Goal: Consume media (video, audio)

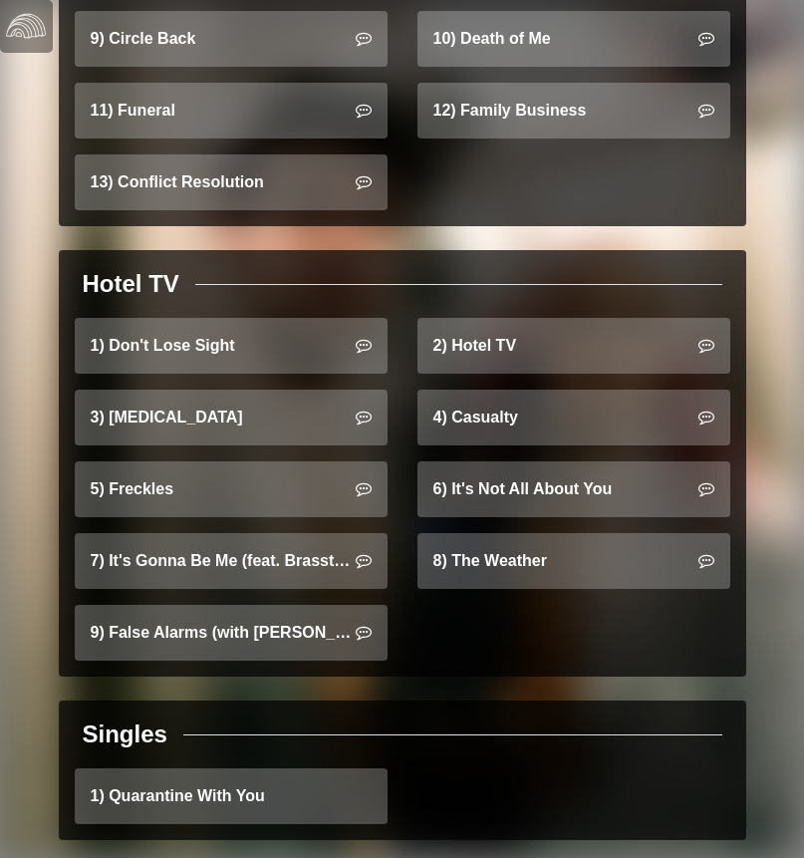
scroll to position [2285, 0]
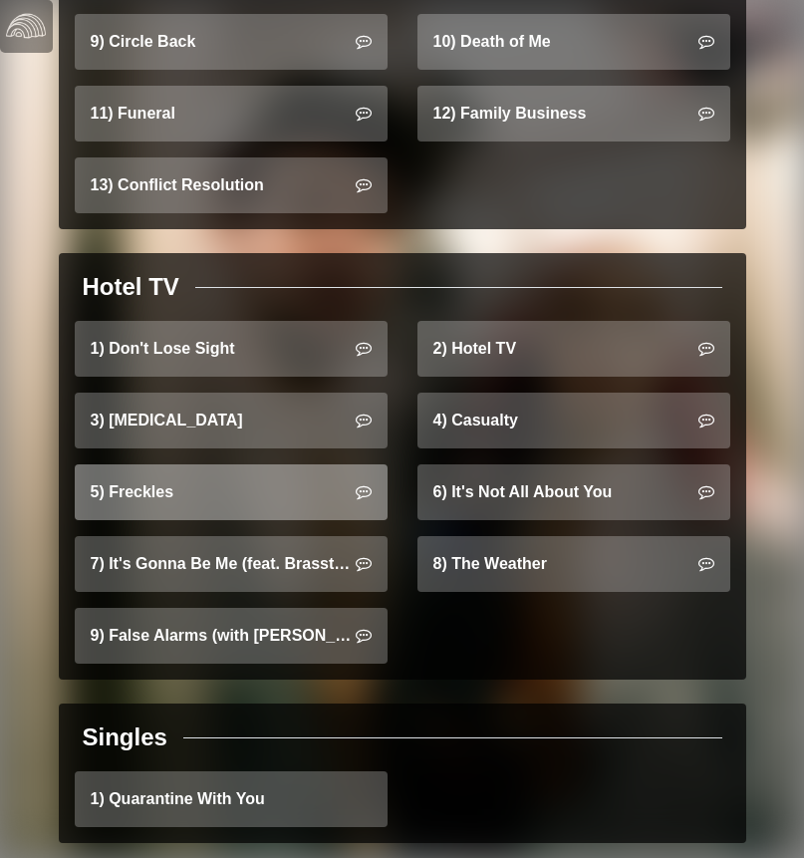
click at [214, 464] on link "5) Freckles" at bounding box center [231, 492] width 313 height 56
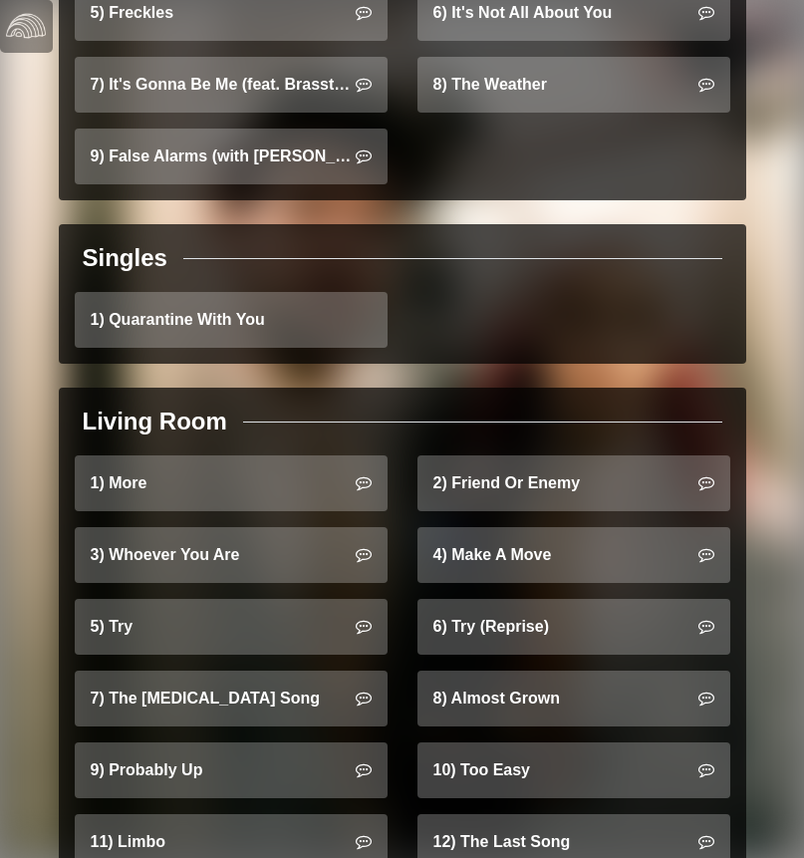
scroll to position [2772, 0]
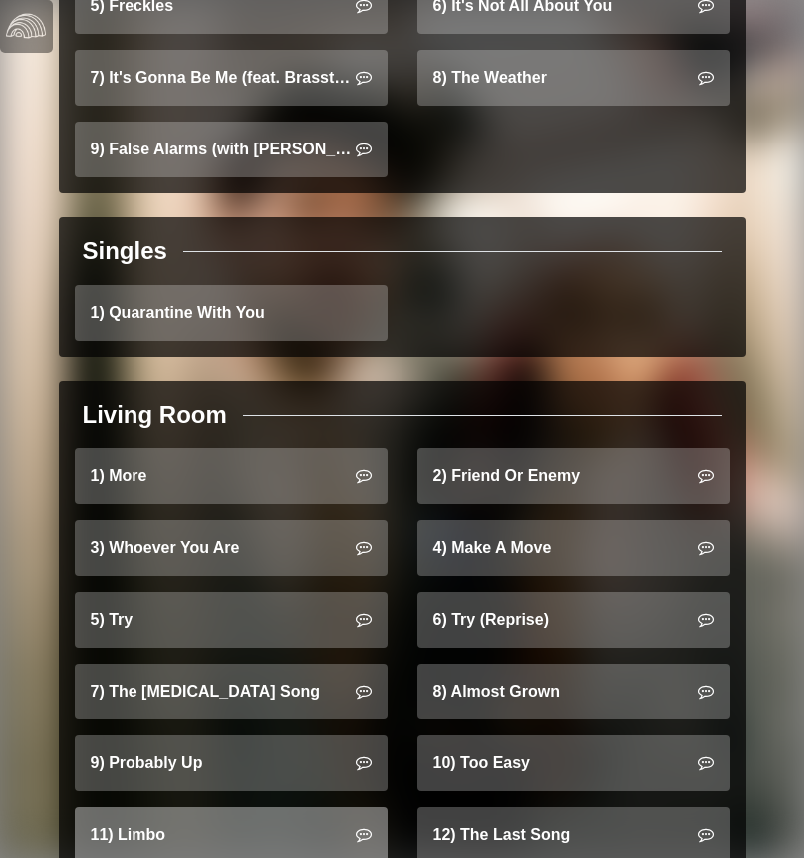
click at [233, 807] on link "11) Limbo" at bounding box center [231, 835] width 313 height 56
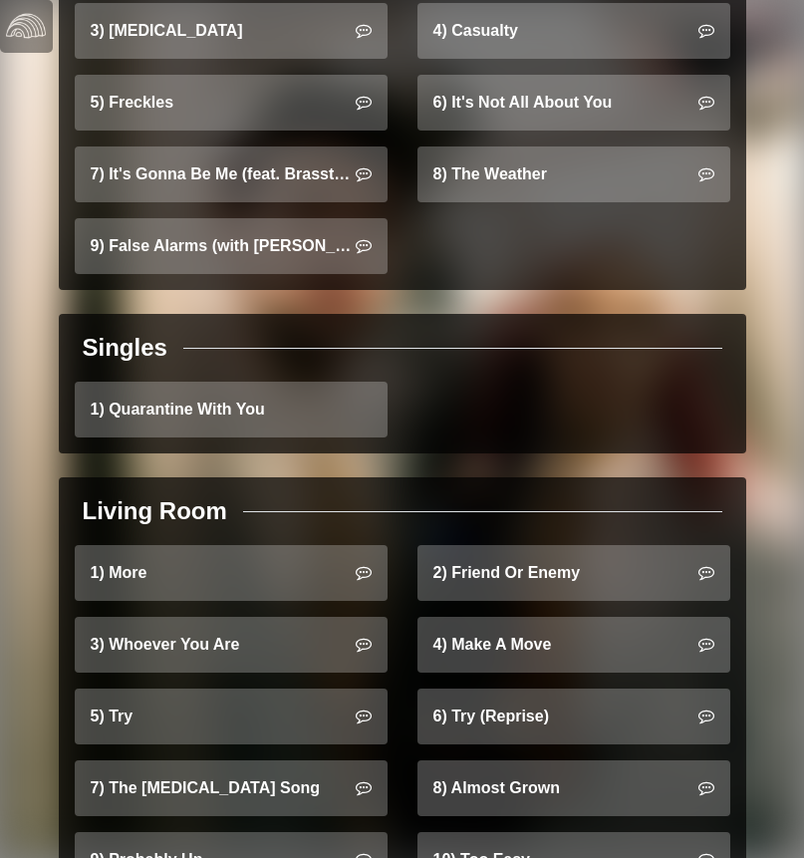
scroll to position [2772, 0]
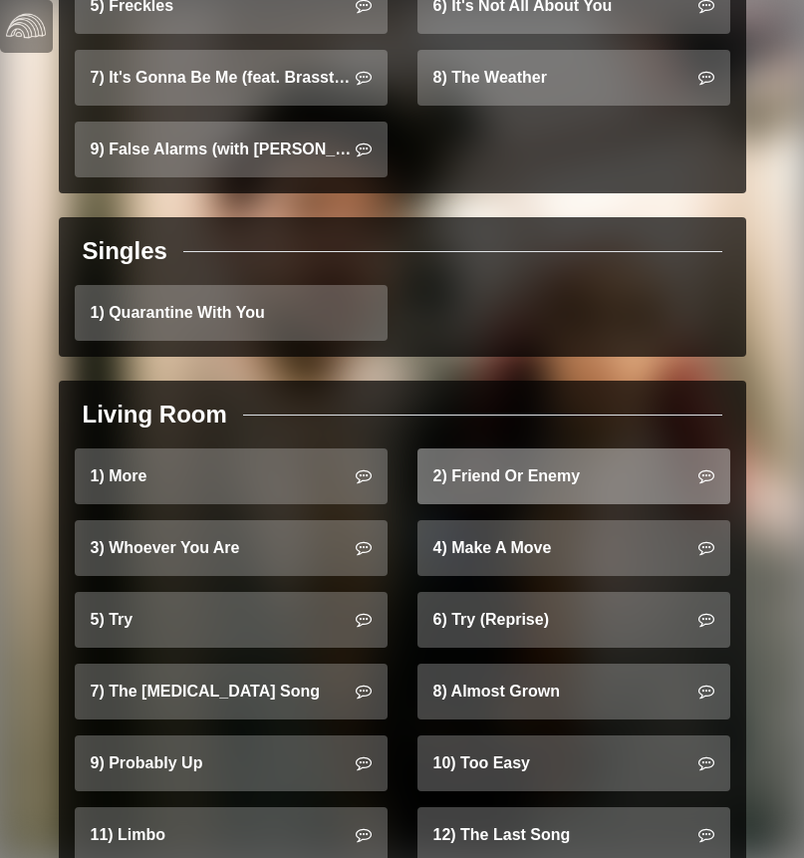
click at [486, 449] on link "2) Friend Or Enemy" at bounding box center [574, 477] width 313 height 56
